Goal: Submit feedback/report problem

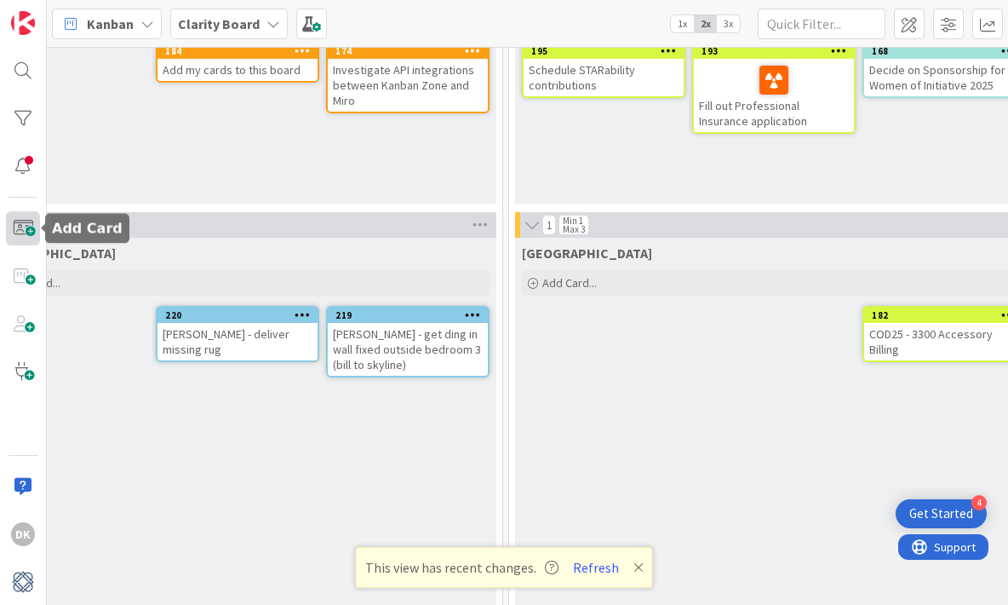
click at [20, 233] on span at bounding box center [23, 228] width 34 height 34
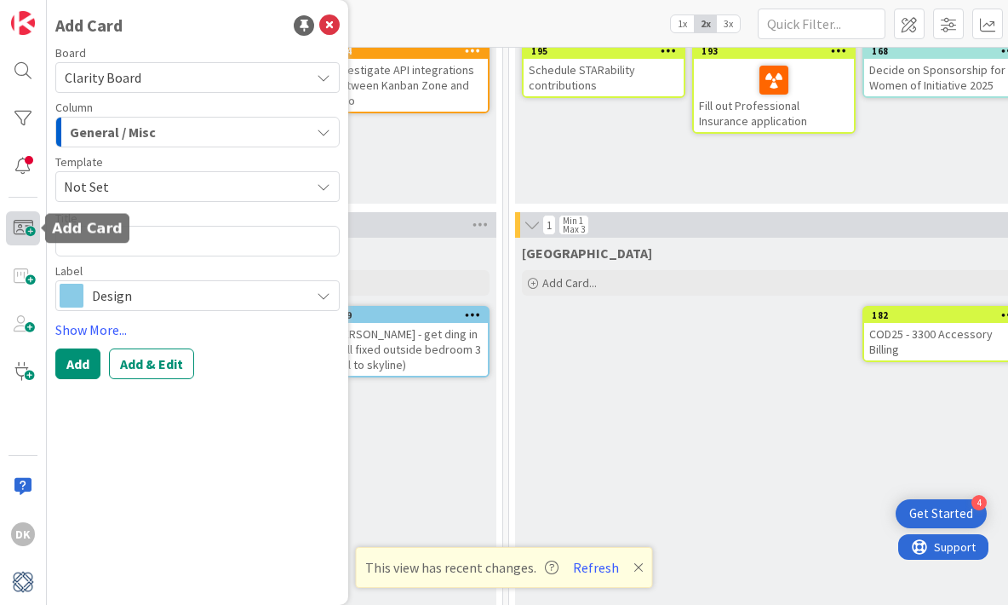
type textarea "3"
type textarea "x"
type textarea "33"
type textarea "x"
type textarea "330"
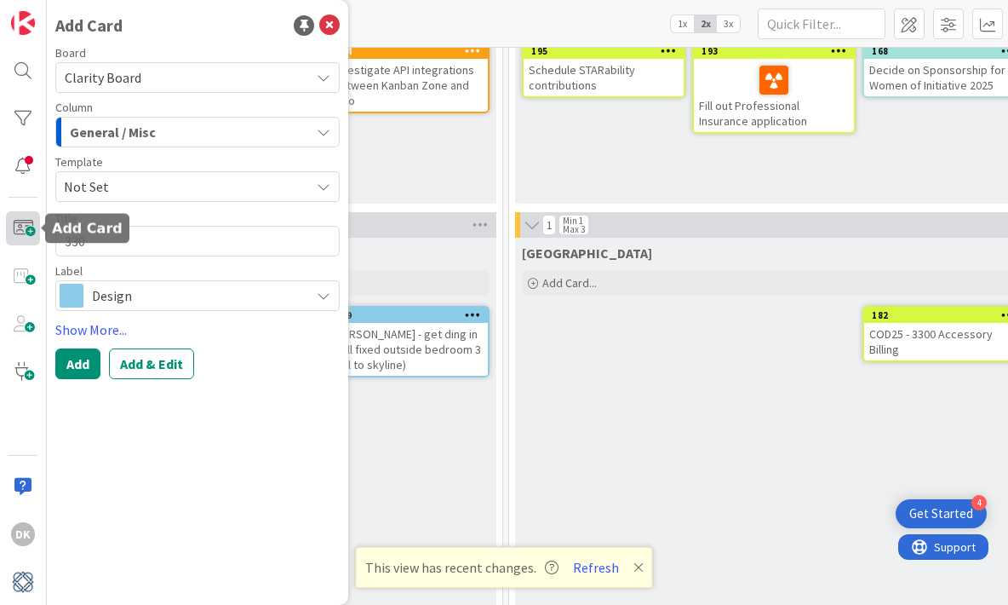
type textarea "x"
type textarea "3300"
type textarea "x"
type textarea "3300"
type textarea "x"
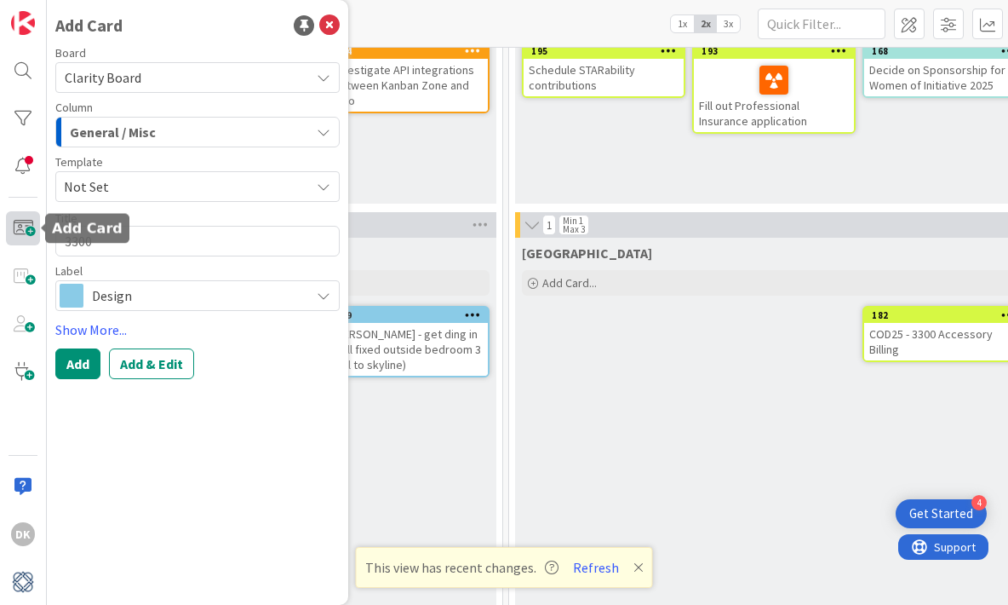
type textarea "3300 V"
type textarea "x"
type textarea "3300 Vi"
type textarea "x"
type textarea "3300 Vis"
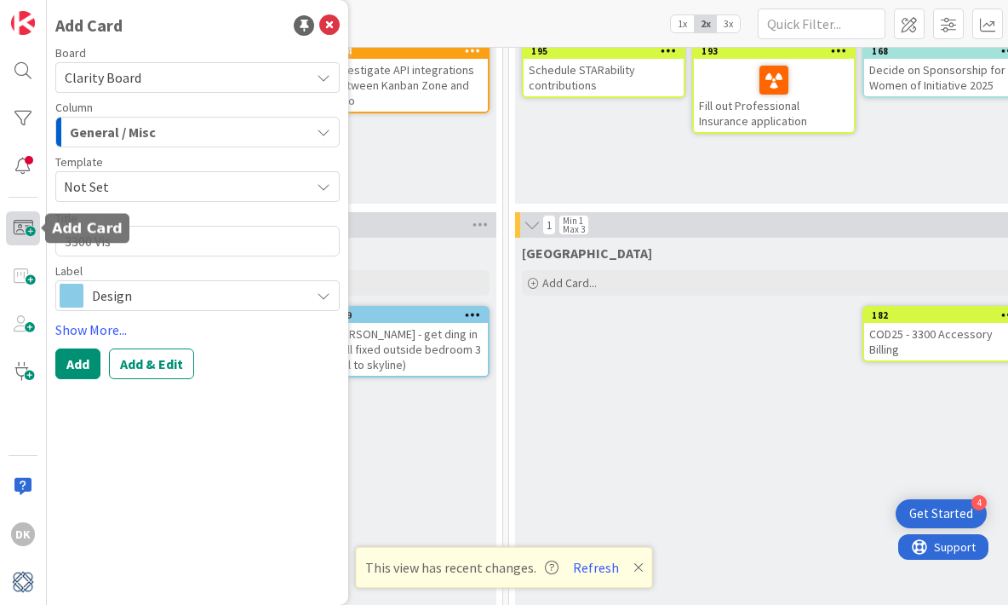
type textarea "x"
type textarea "3300 Visi"
type textarea "x"
type textarea "3300 Visit"
click at [75, 371] on button "Add" at bounding box center [77, 363] width 45 height 31
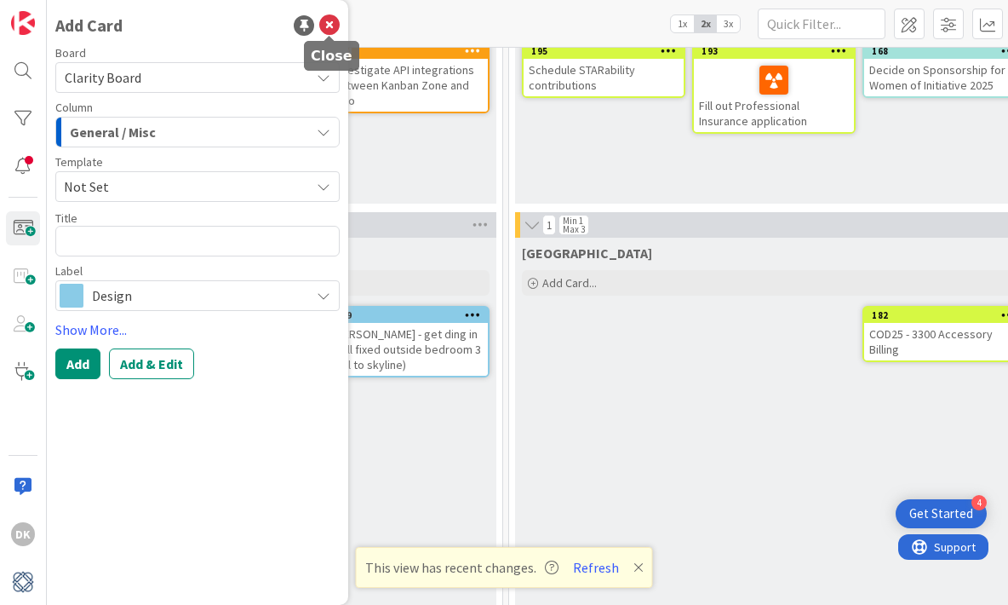
click at [330, 26] on icon at bounding box center [329, 25] width 20 height 20
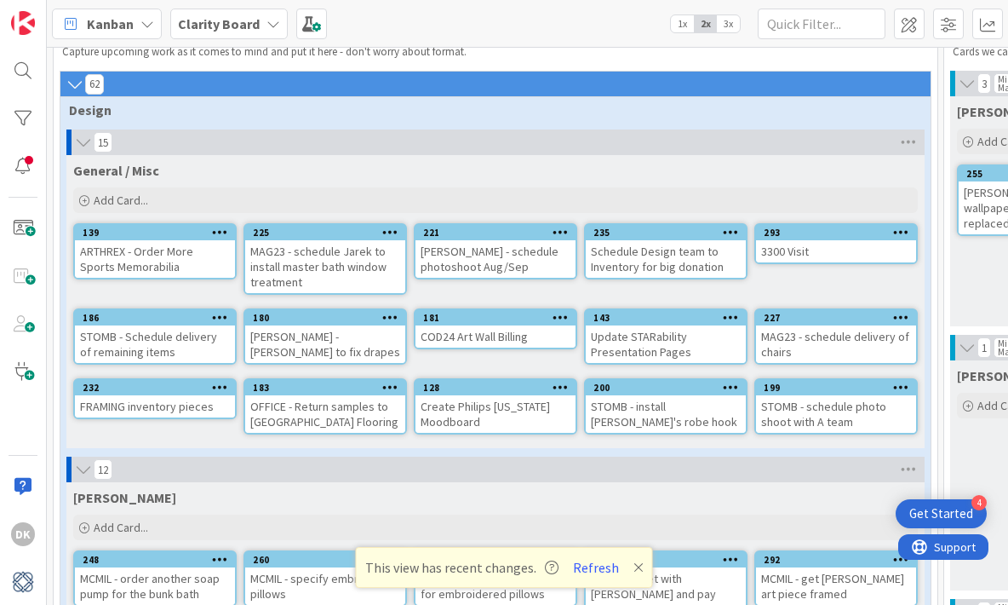
scroll to position [63, 0]
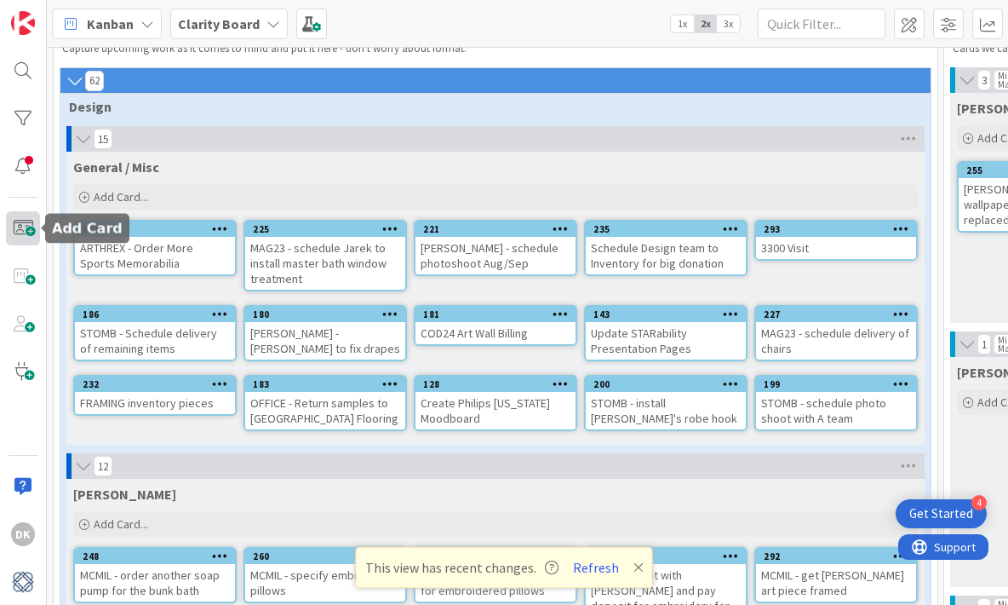
click at [29, 228] on span at bounding box center [23, 228] width 34 height 34
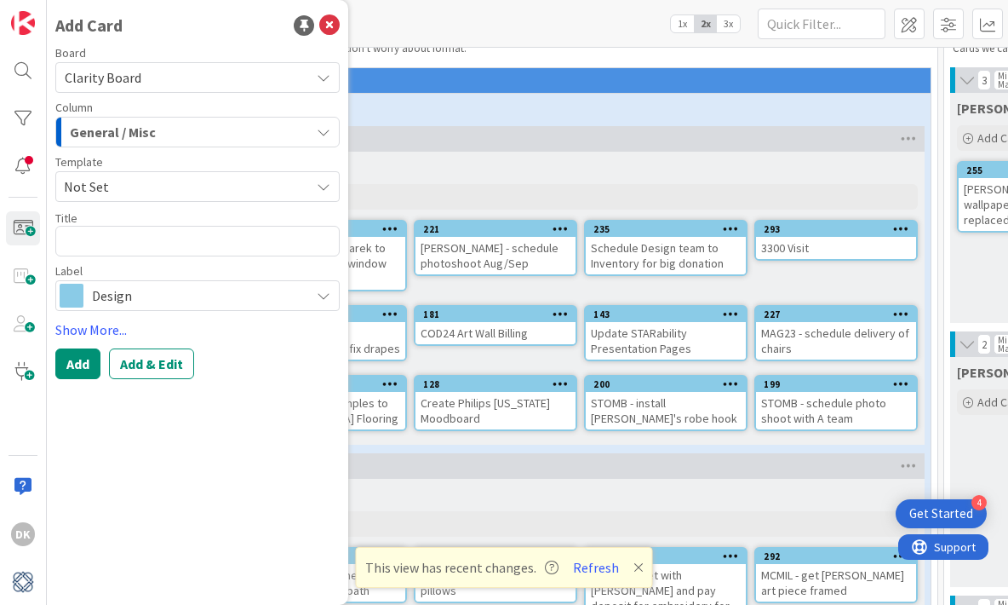
click at [514, 162] on div "General / Misc" at bounding box center [495, 166] width 845 height 17
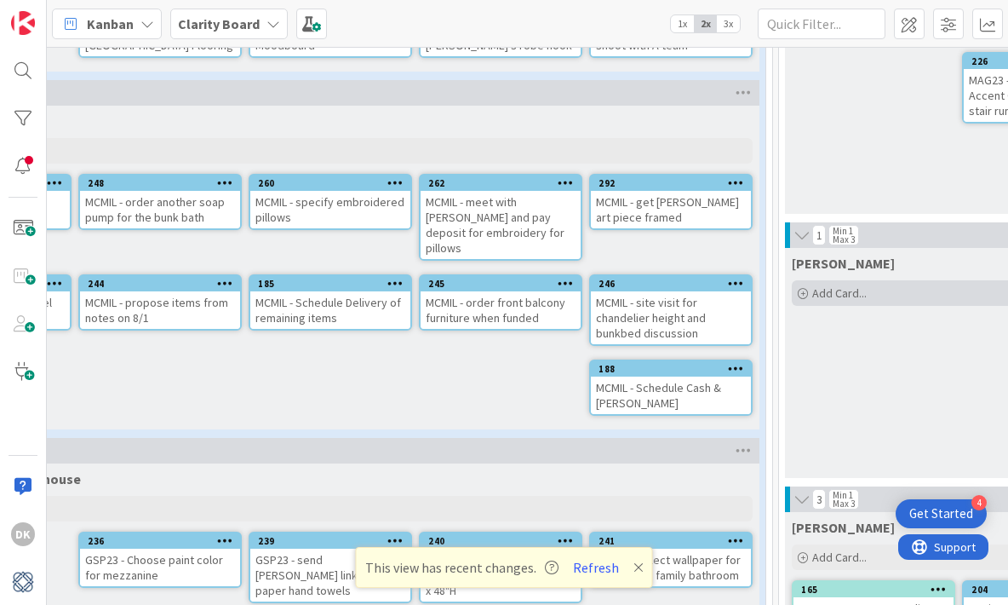
scroll to position [436, 0]
